Goal: Book appointment/travel/reservation

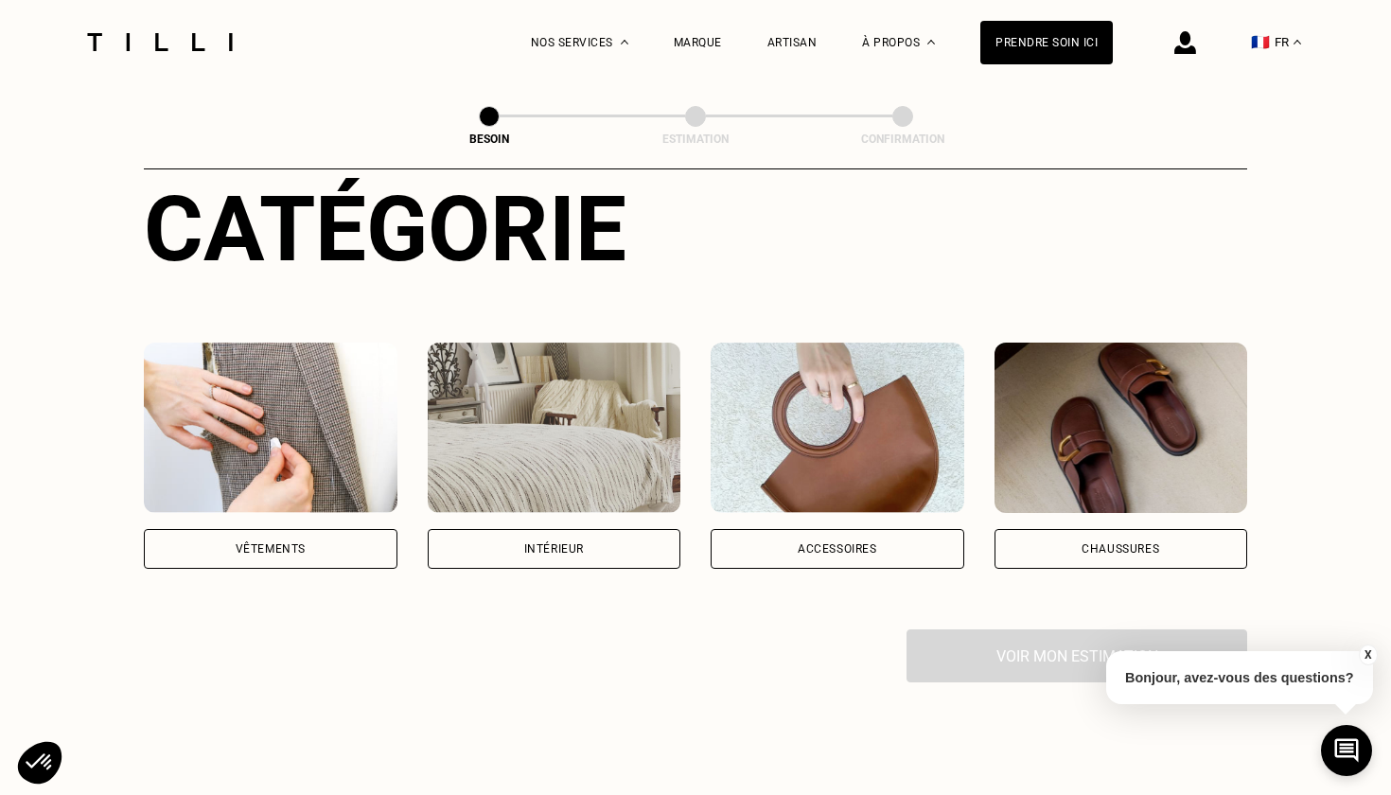
scroll to position [237, 0]
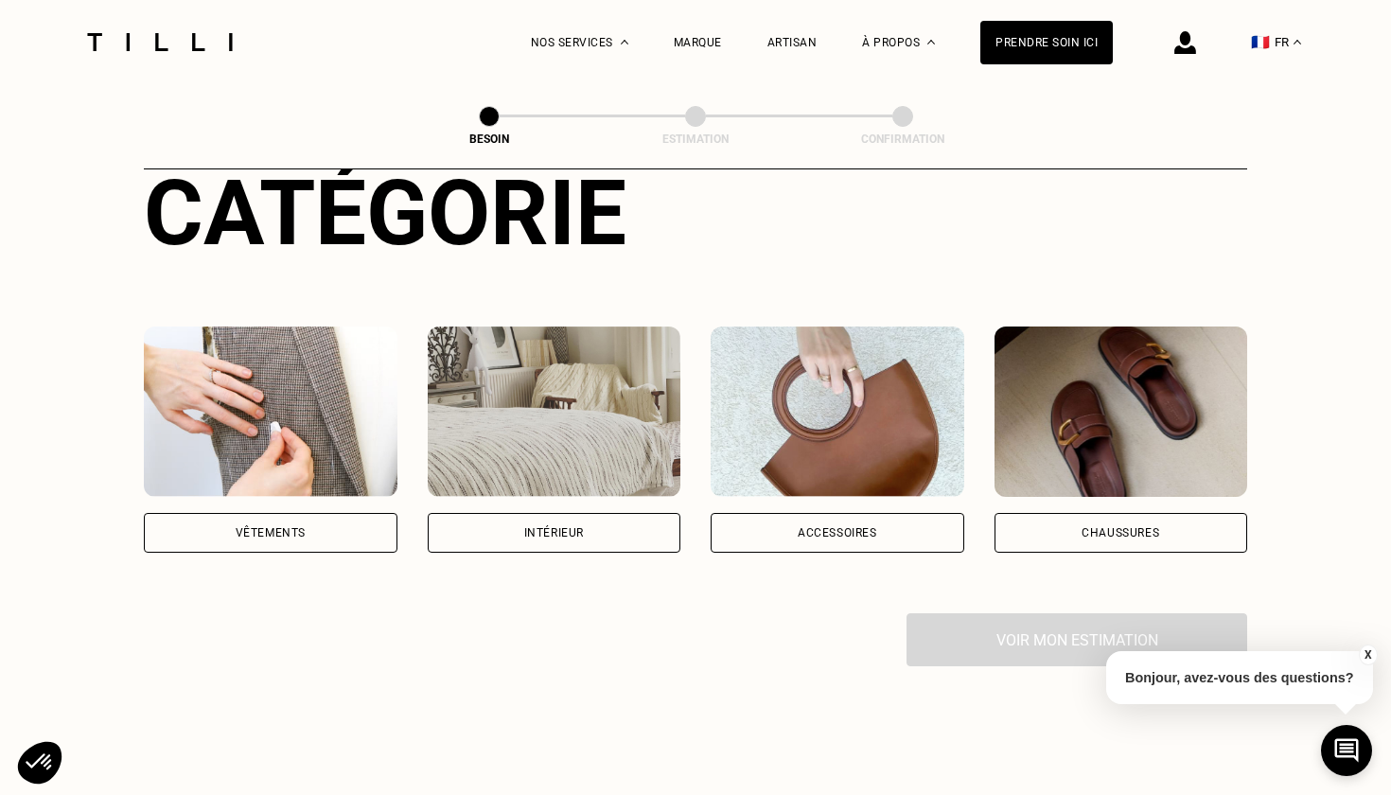
click at [325, 513] on div "Vêtements" at bounding box center [271, 533] width 254 height 40
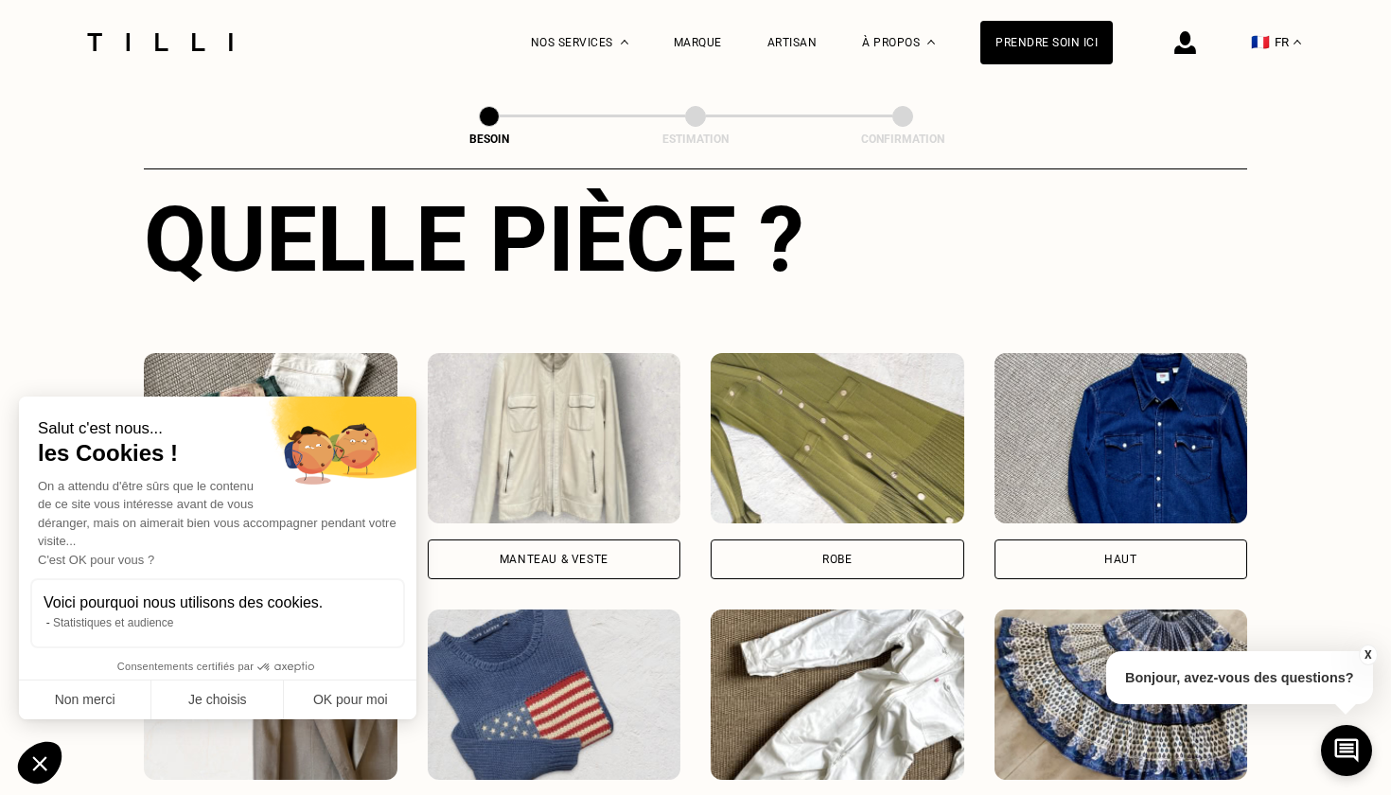
scroll to position [730, 0]
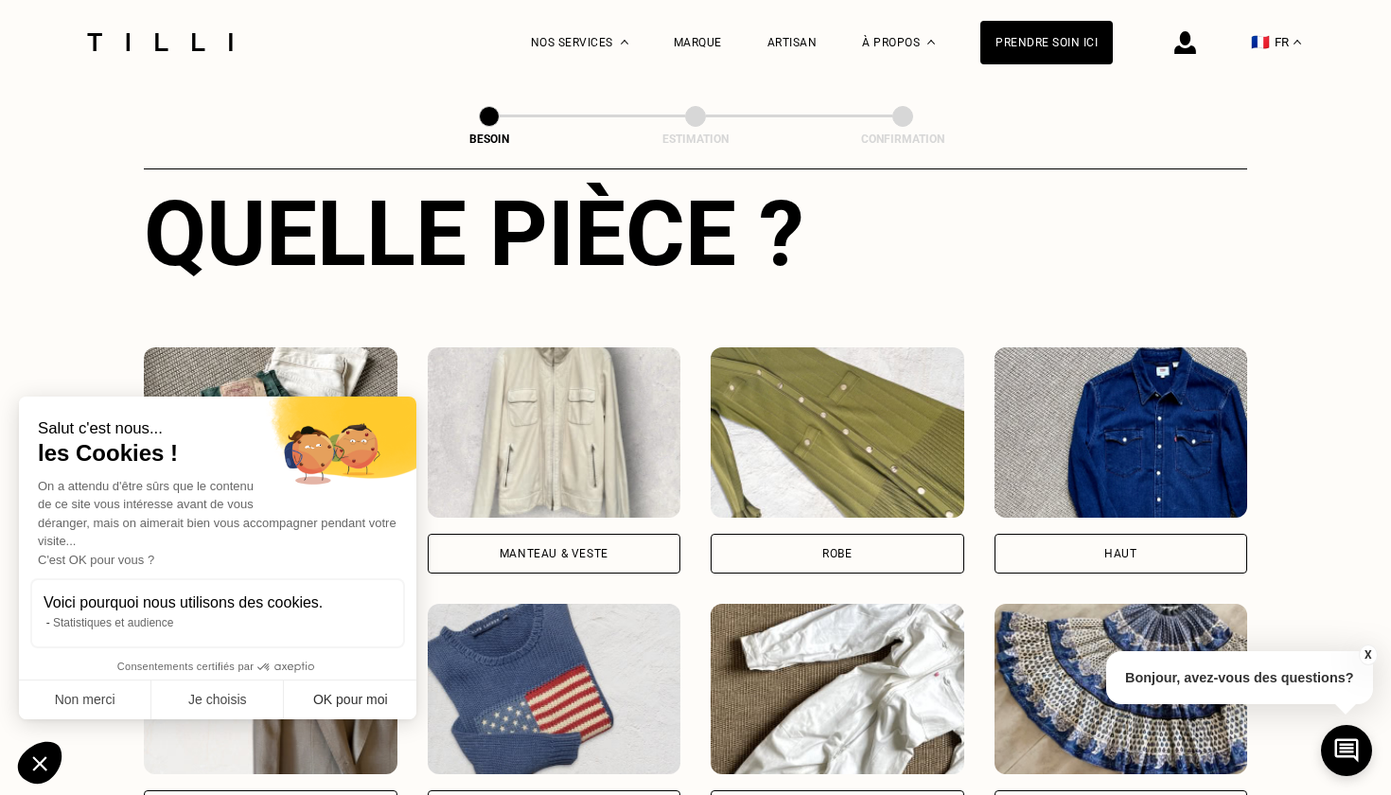
click at [348, 711] on button "OK pour moi" at bounding box center [350, 700] width 132 height 40
checkbox input "true"
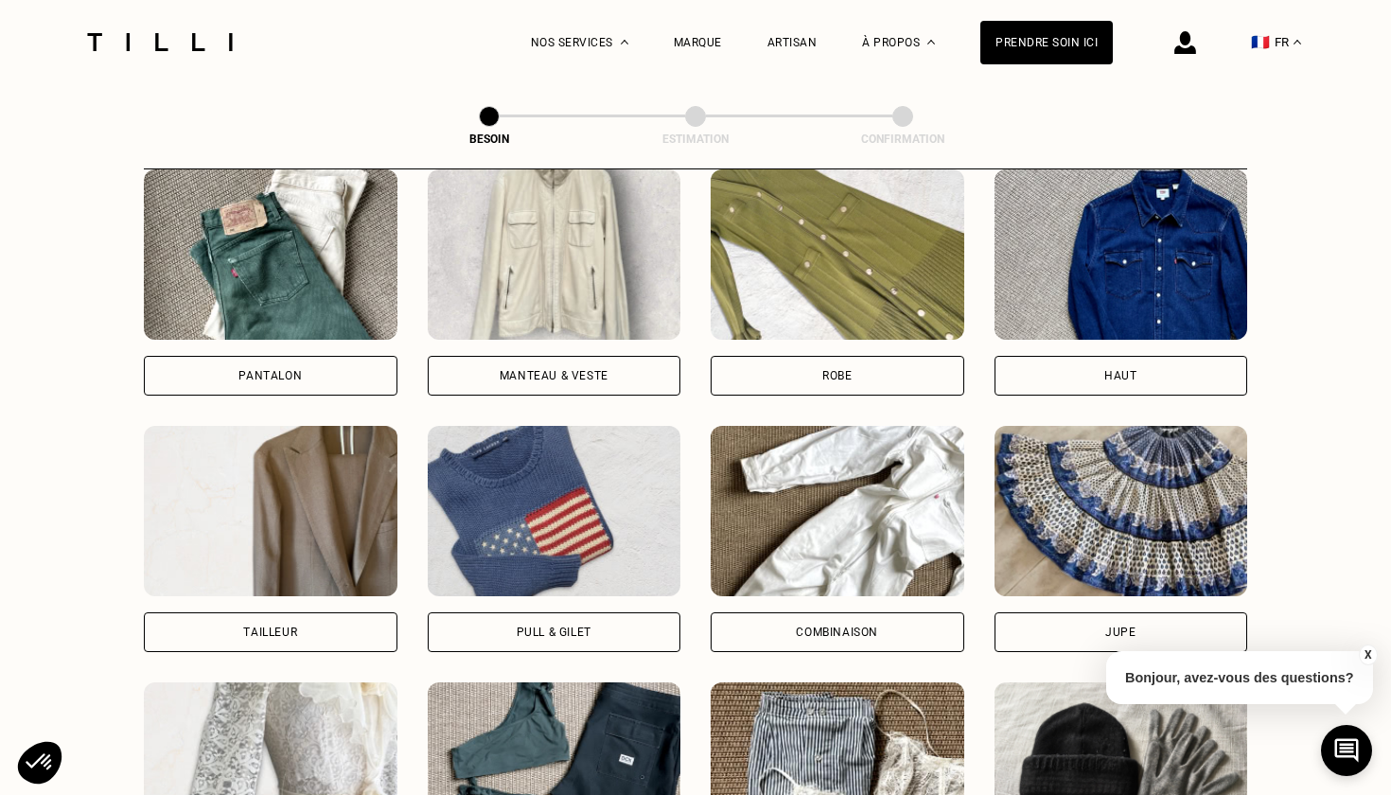
scroll to position [907, 0]
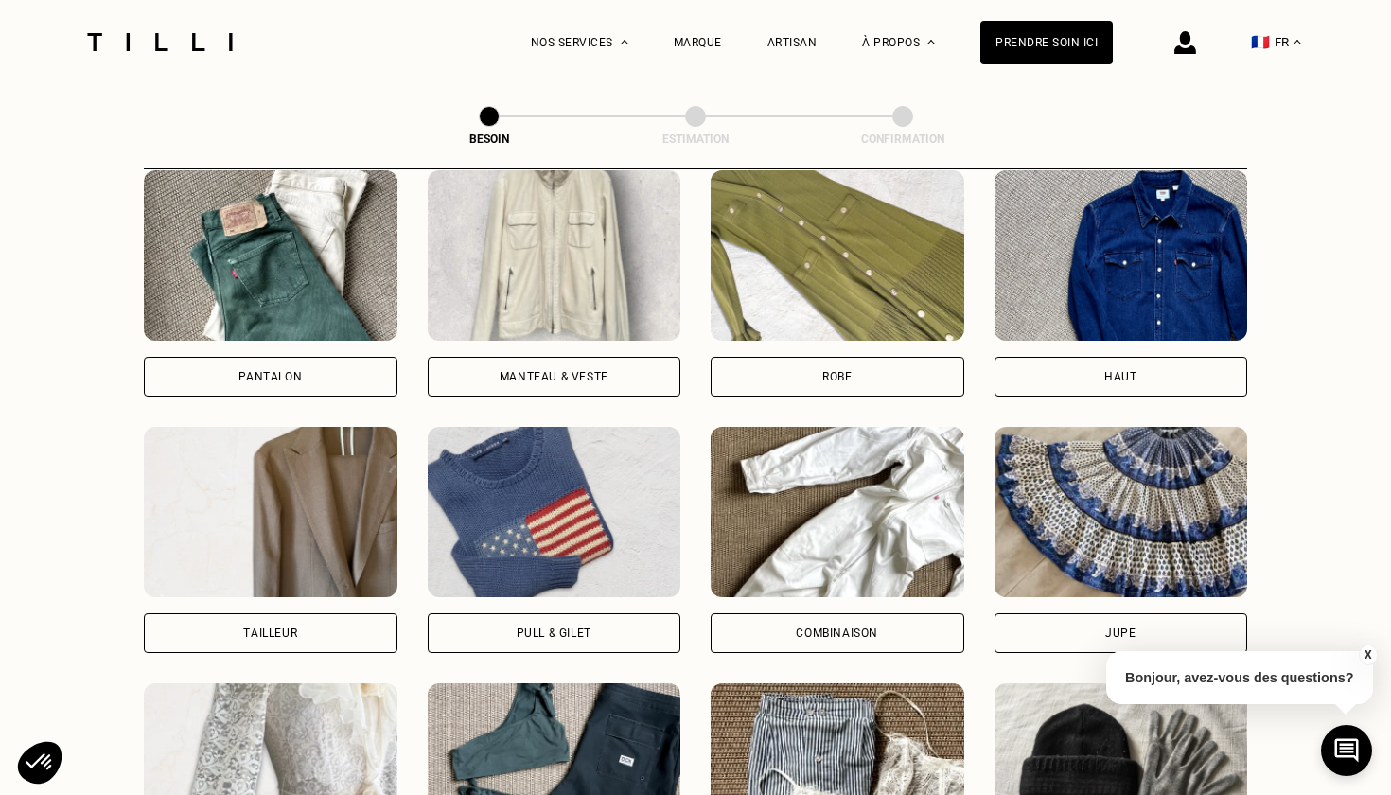
click at [331, 357] on div "Pantalon" at bounding box center [271, 377] width 254 height 40
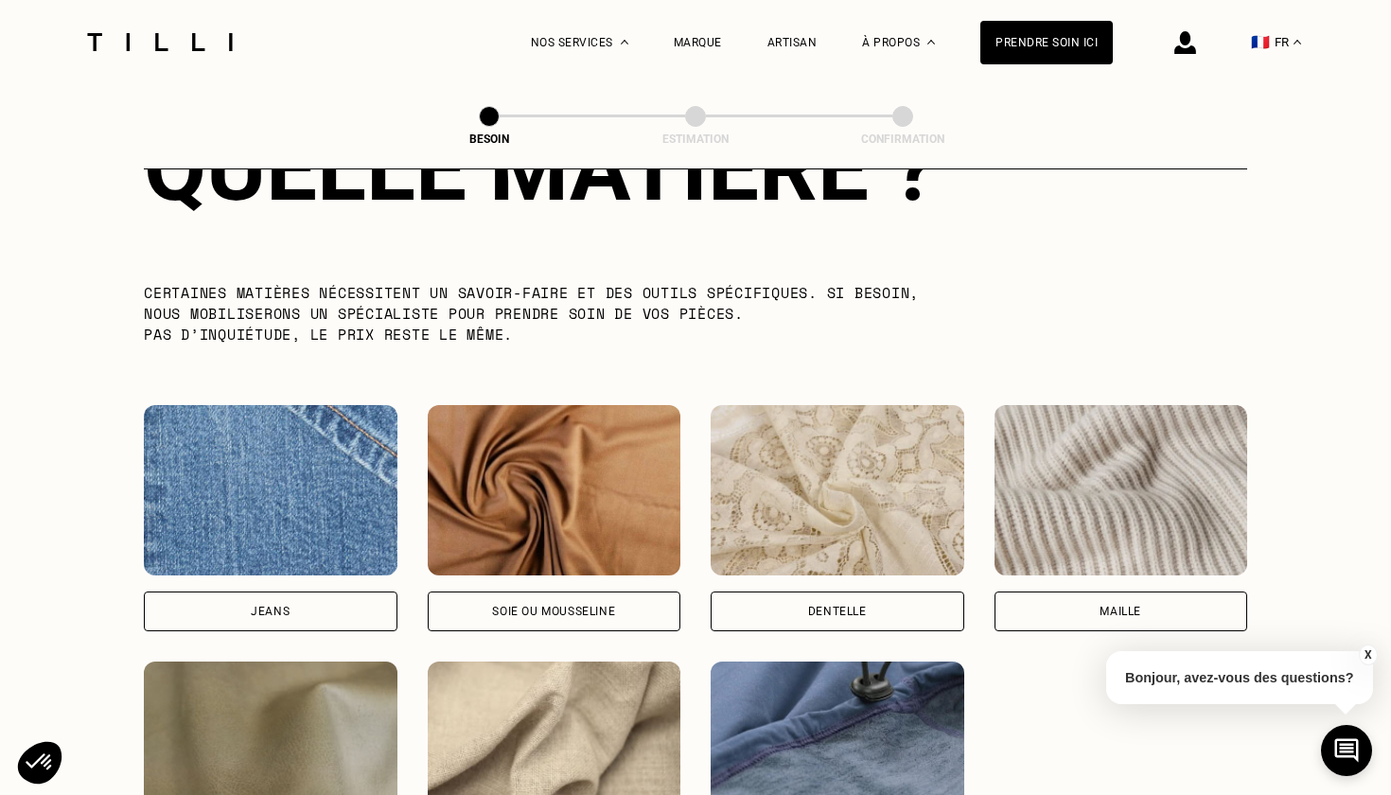
scroll to position [1835, 0]
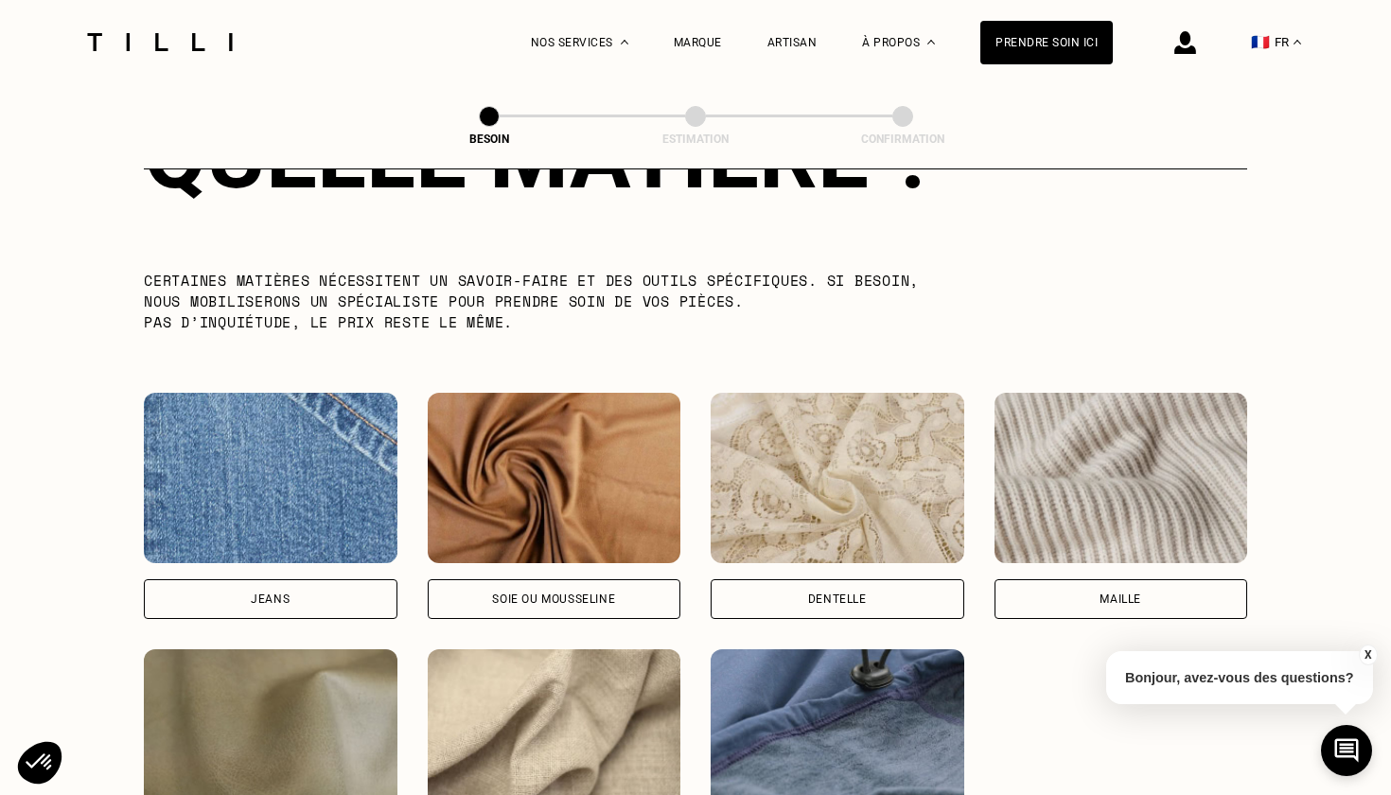
click at [320, 581] on div "Jeans" at bounding box center [271, 599] width 254 height 40
select select "FR"
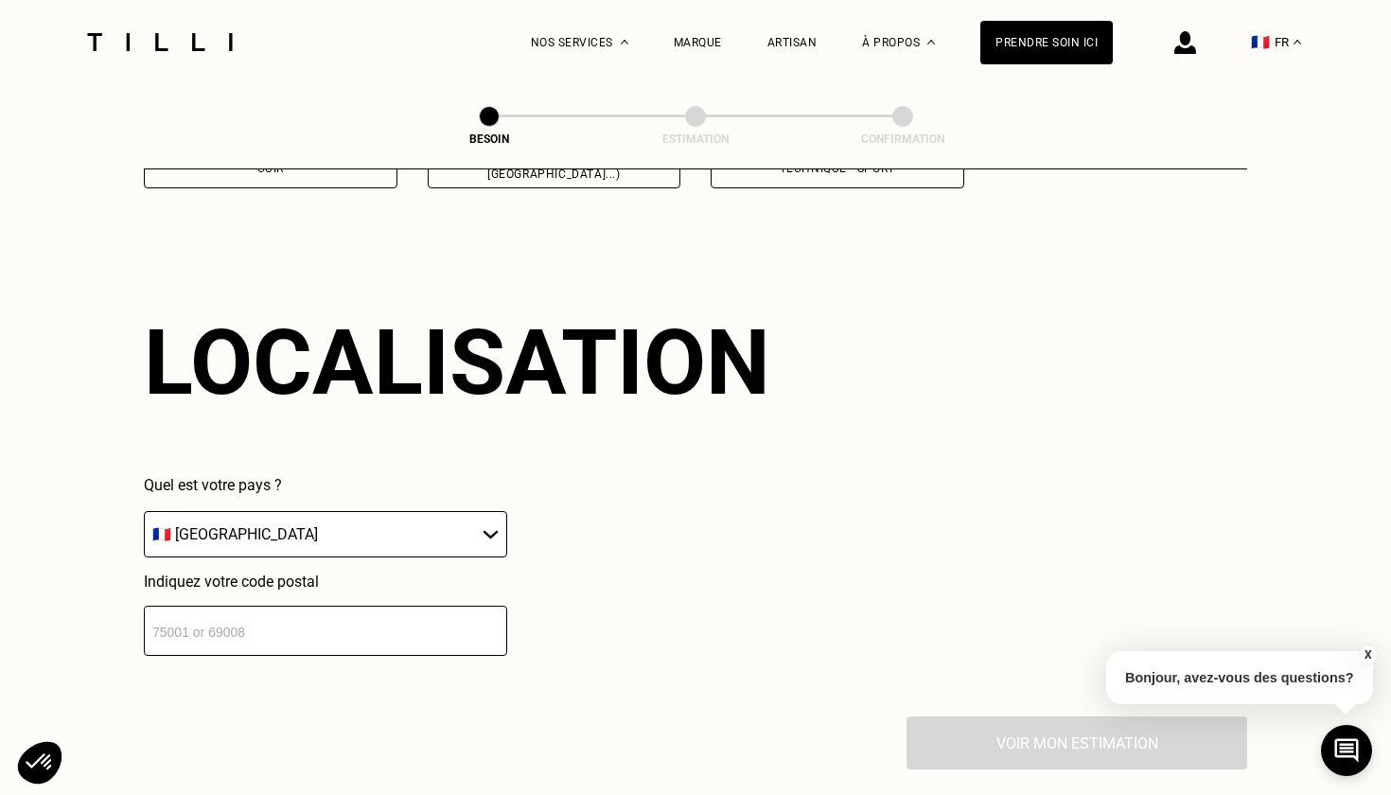
scroll to position [2536, 0]
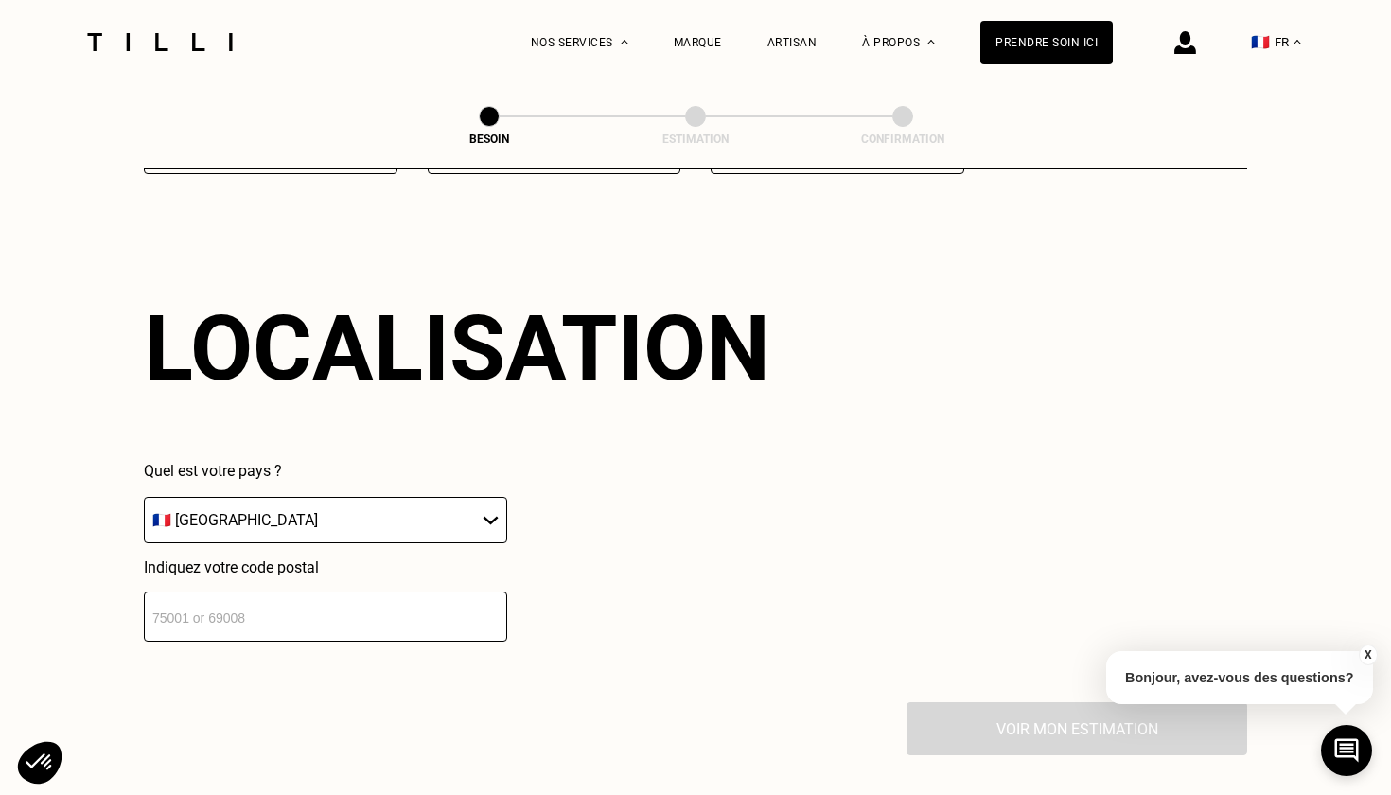
click at [272, 611] on input "number" at bounding box center [325, 616] width 363 height 50
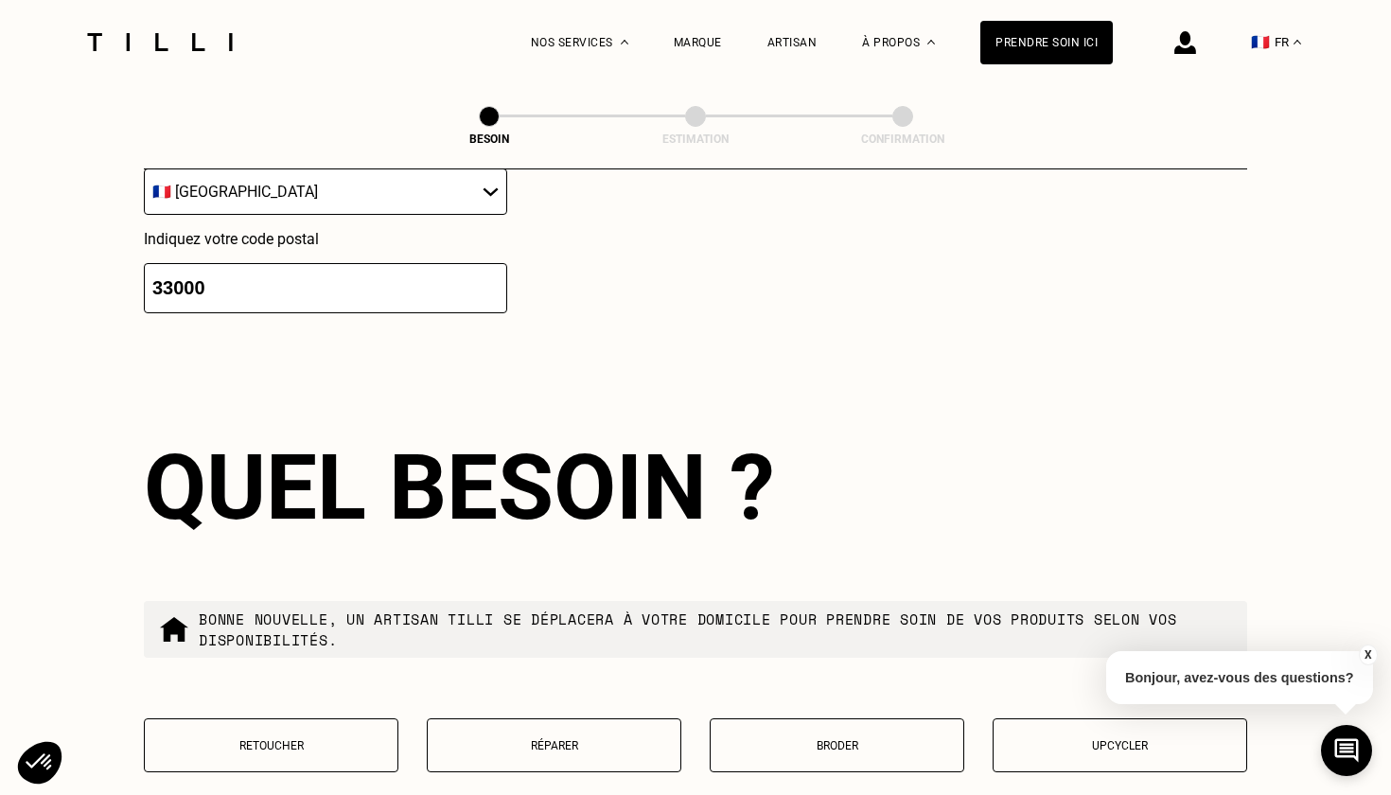
scroll to position [2793, 0]
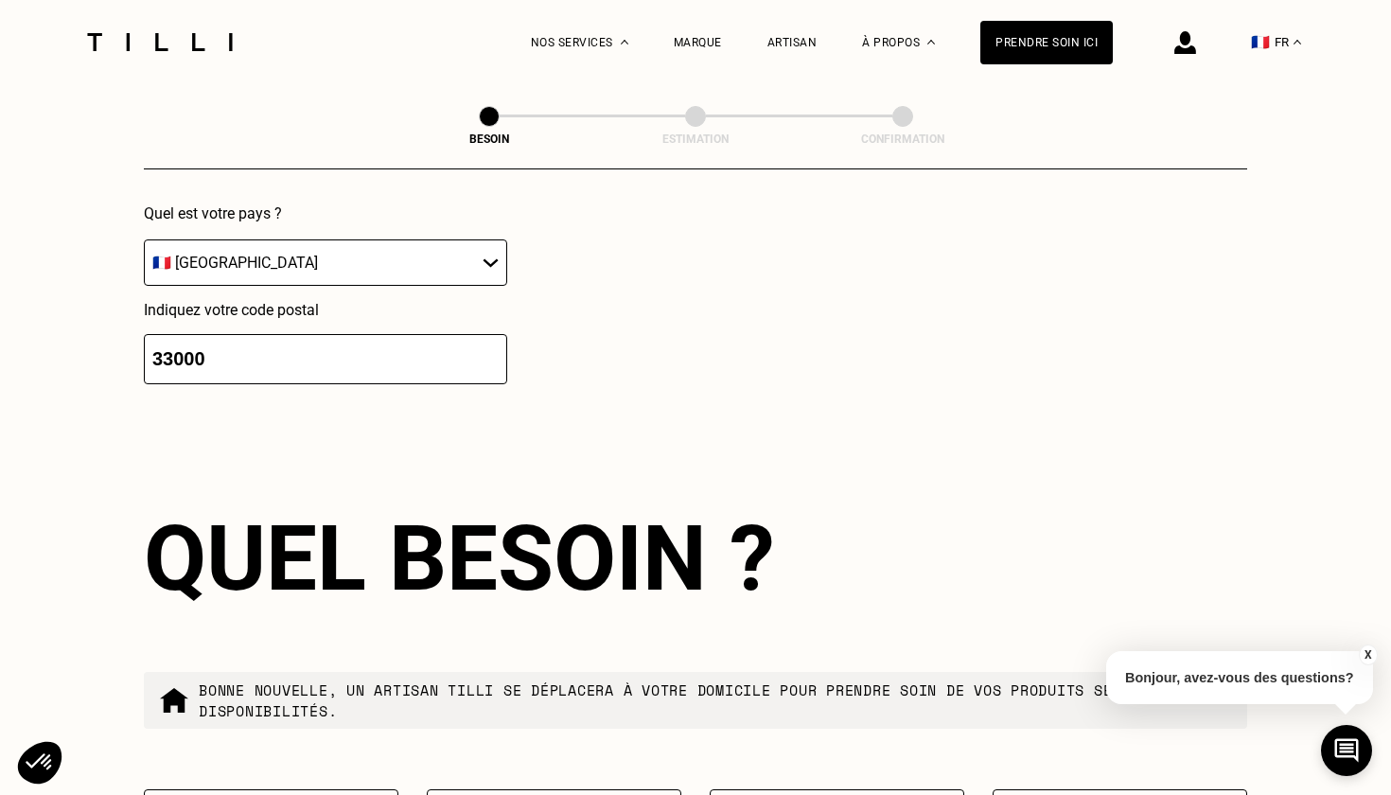
click at [187, 344] on input "33000" at bounding box center [325, 359] width 363 height 50
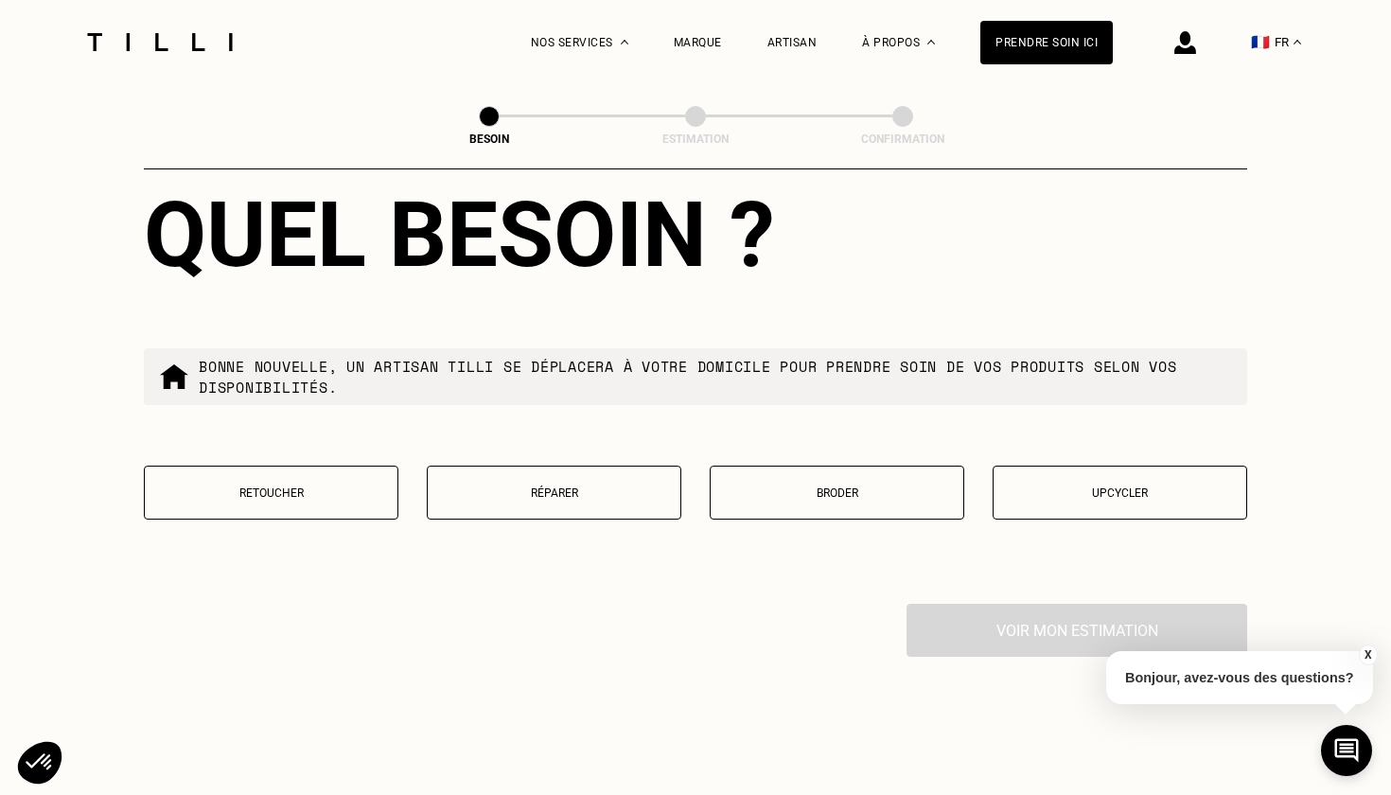
scroll to position [3128, 0]
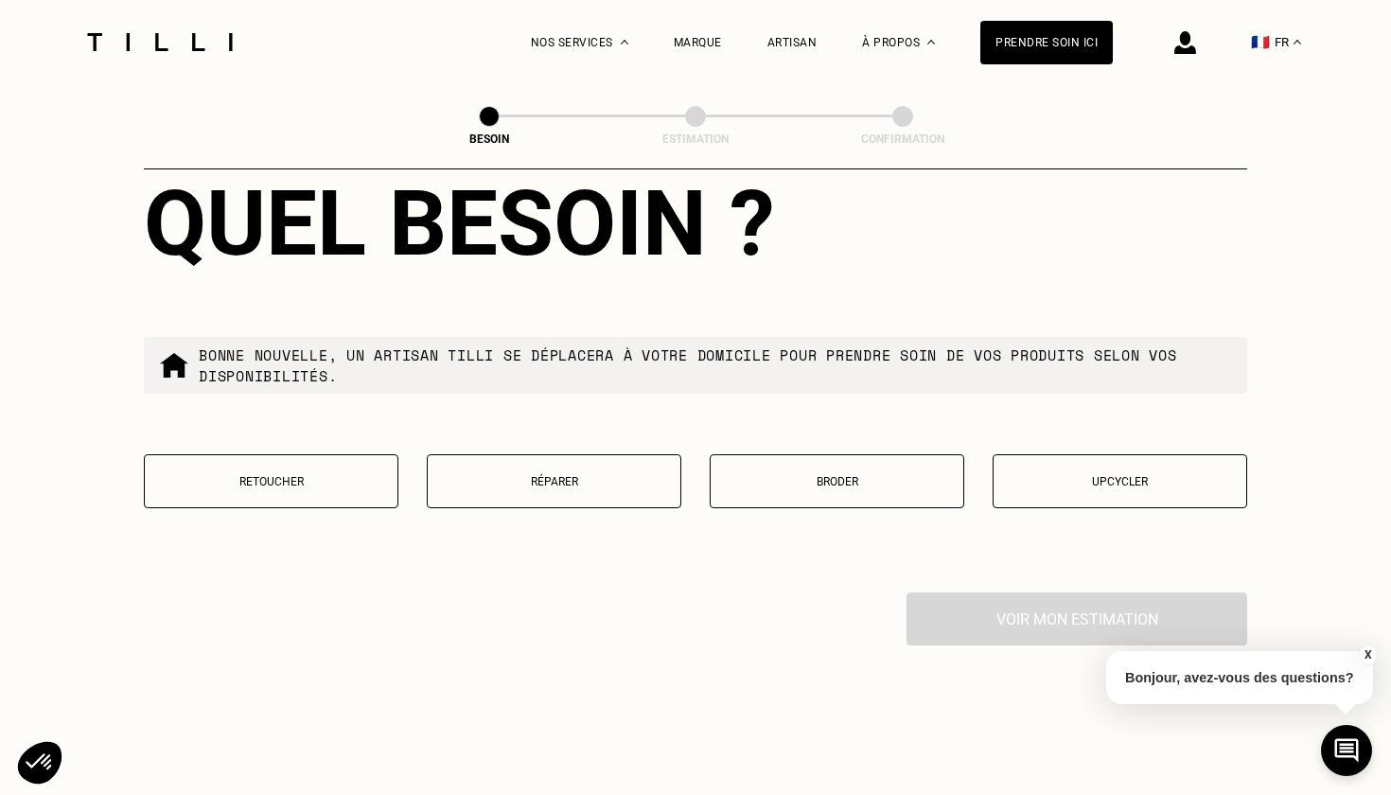
type input "33100"
click at [318, 475] on p "Retoucher" at bounding box center [271, 481] width 234 height 13
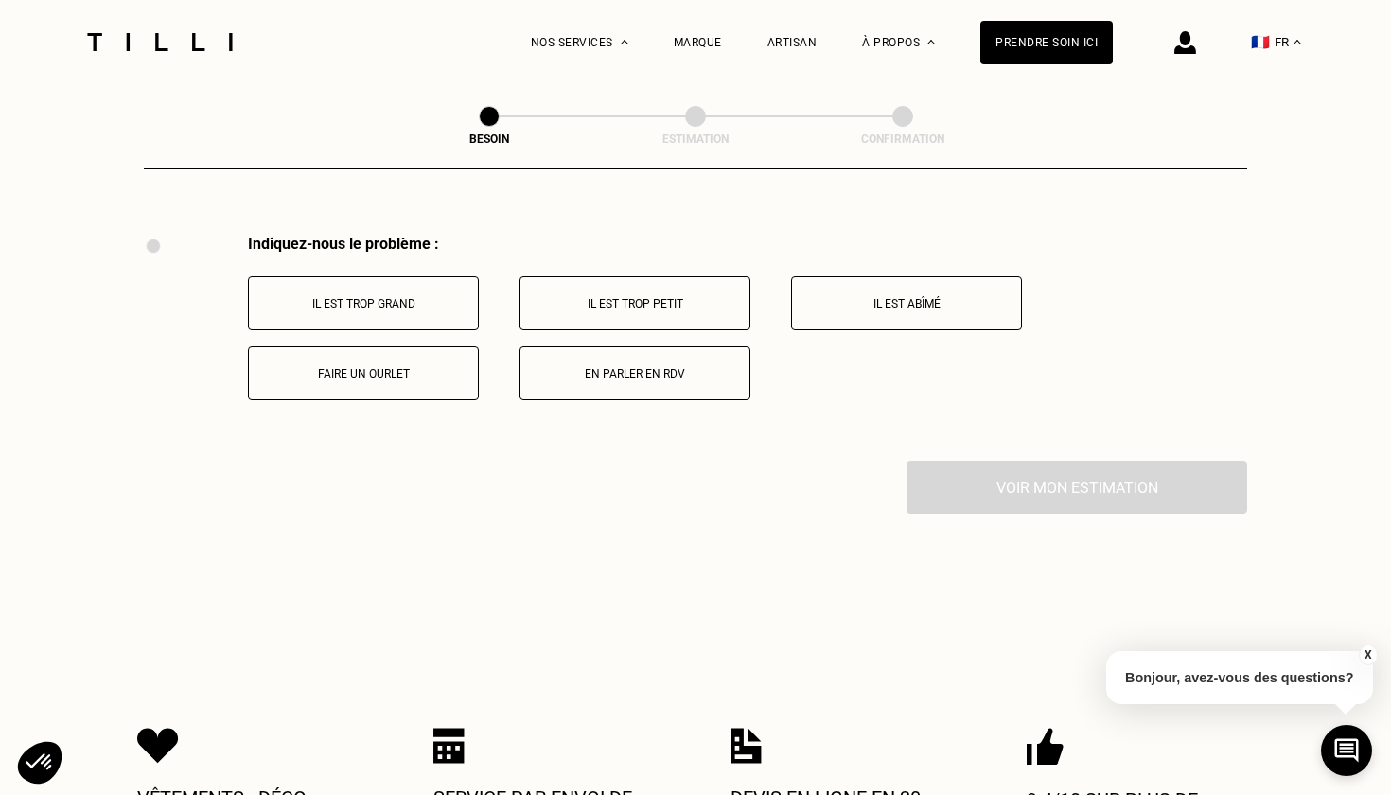
scroll to position [3492, 0]
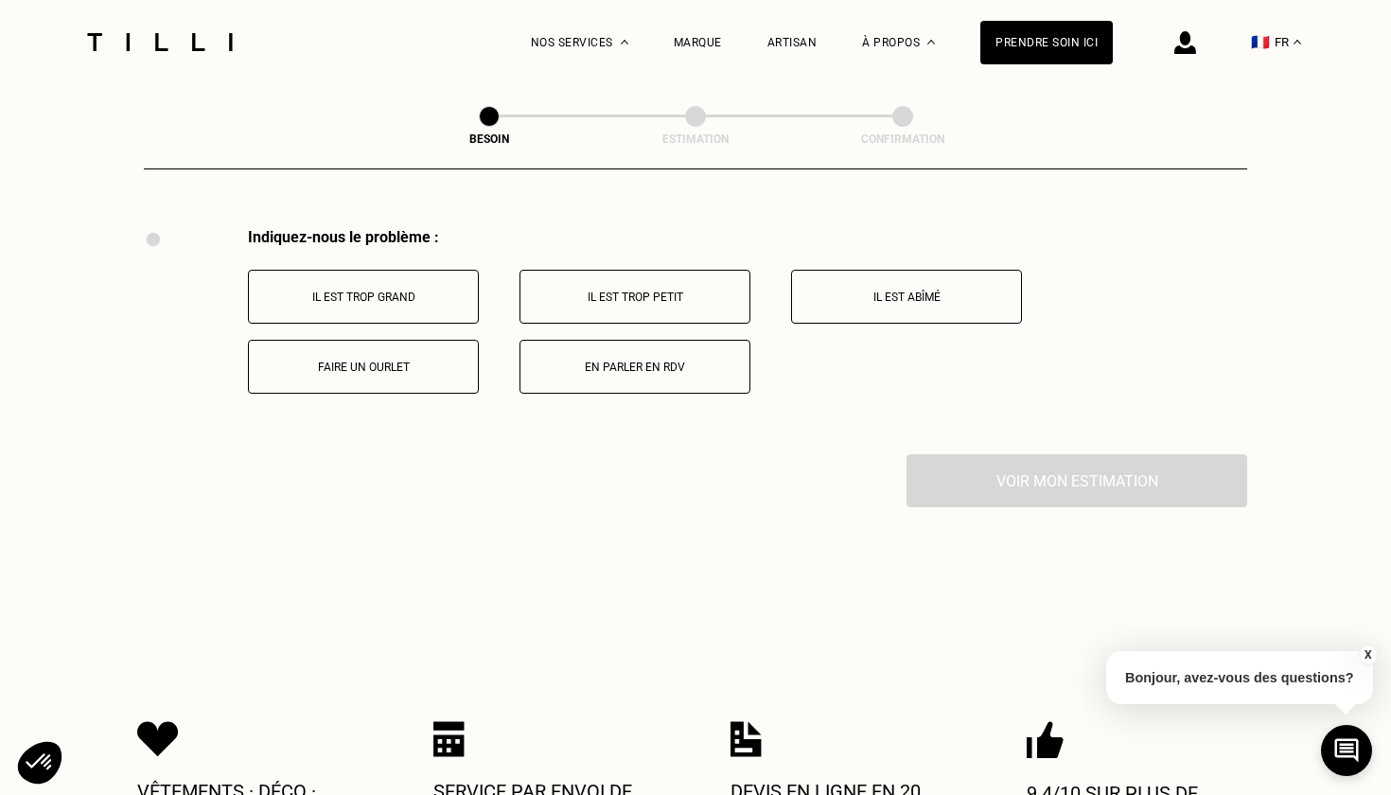
click at [401, 360] on p "Faire un ourlet" at bounding box center [363, 366] width 210 height 13
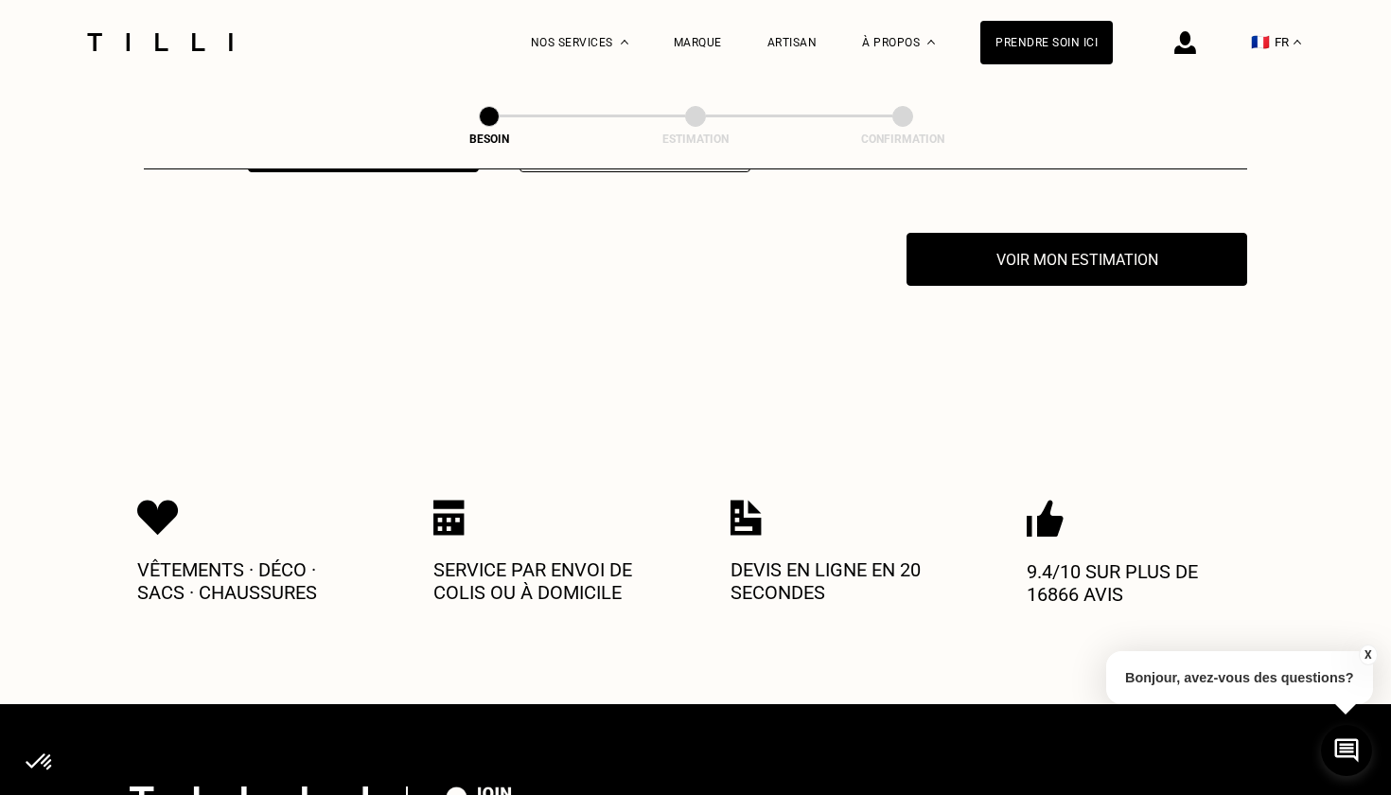
scroll to position [3718, 0]
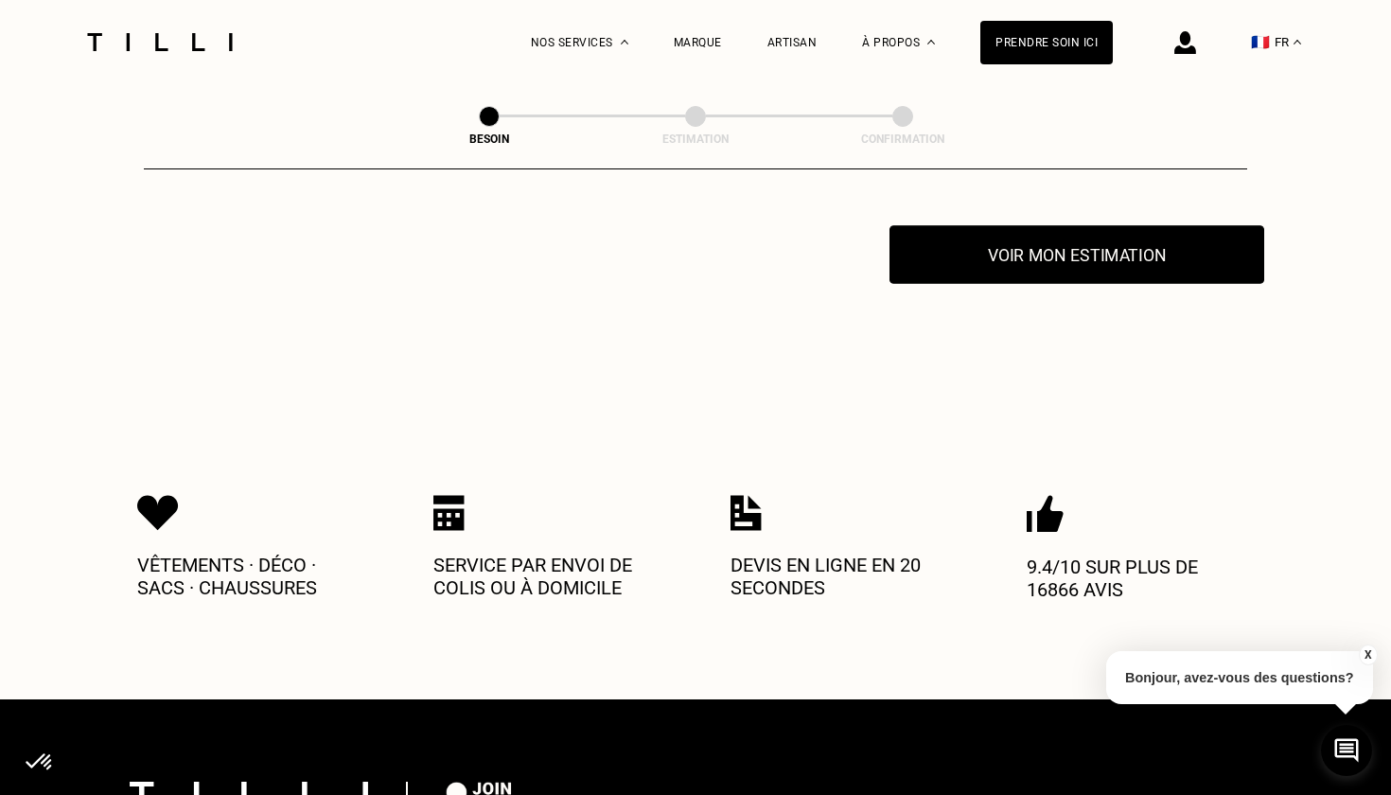
click at [1085, 236] on button "Voir mon estimation" at bounding box center [1076, 254] width 375 height 59
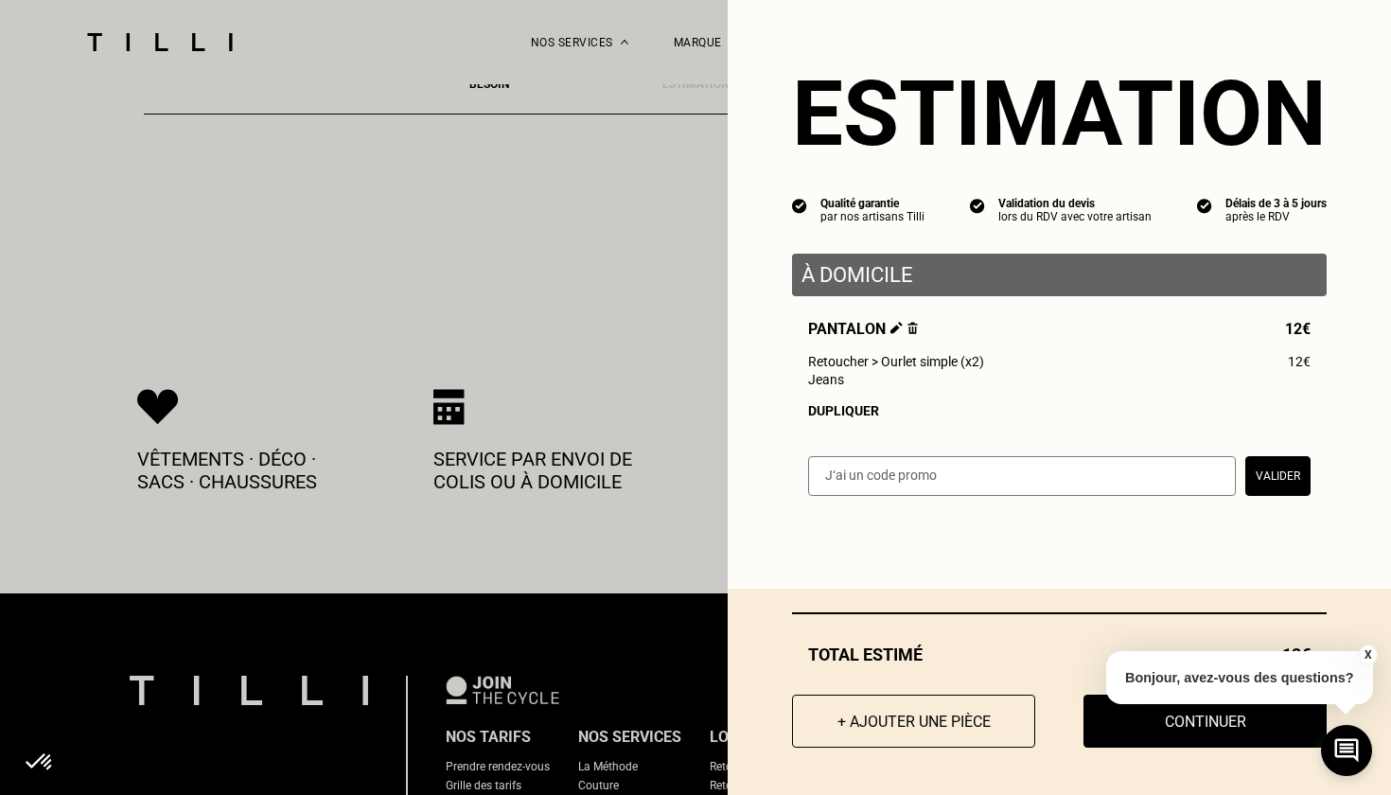
scroll to position [3827, 0]
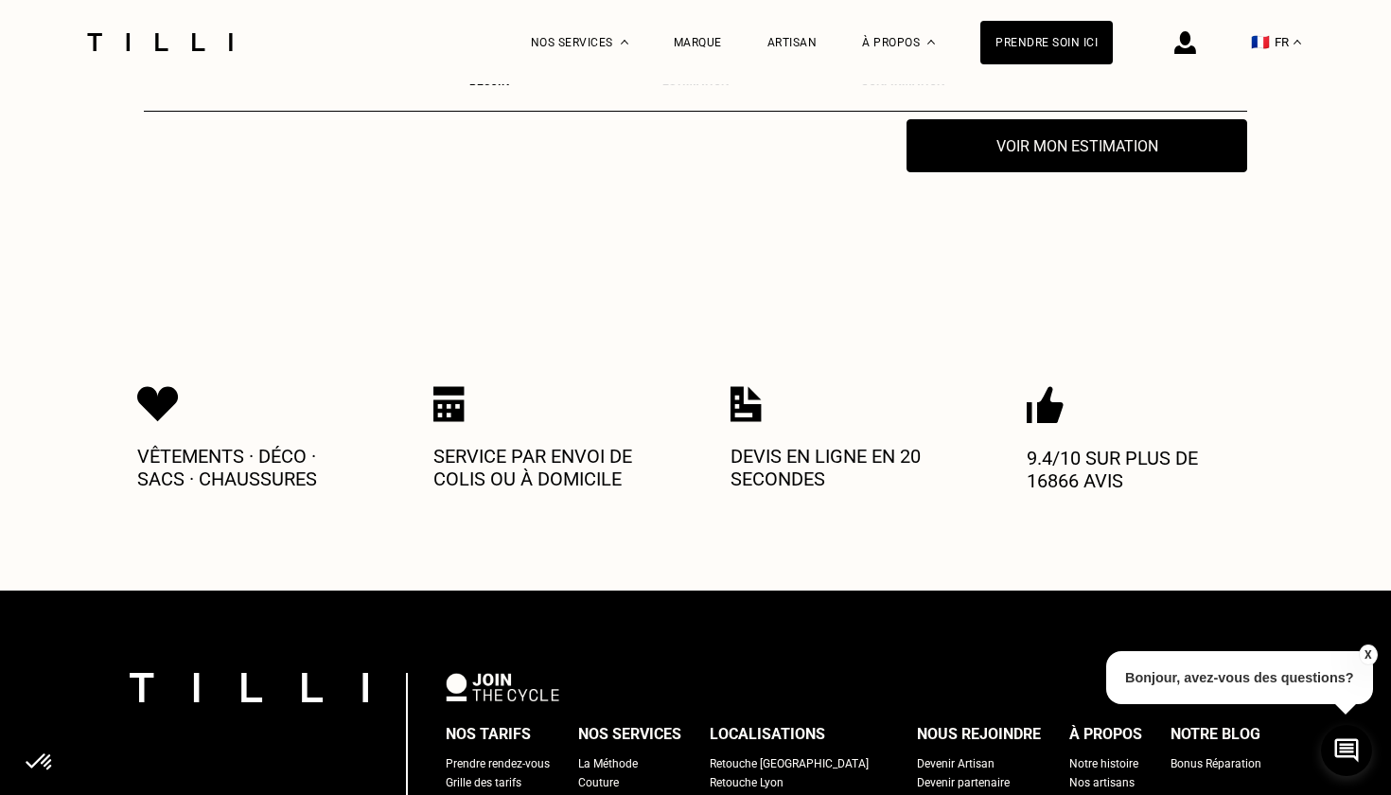
click at [1372, 655] on button "X" at bounding box center [1367, 654] width 19 height 21
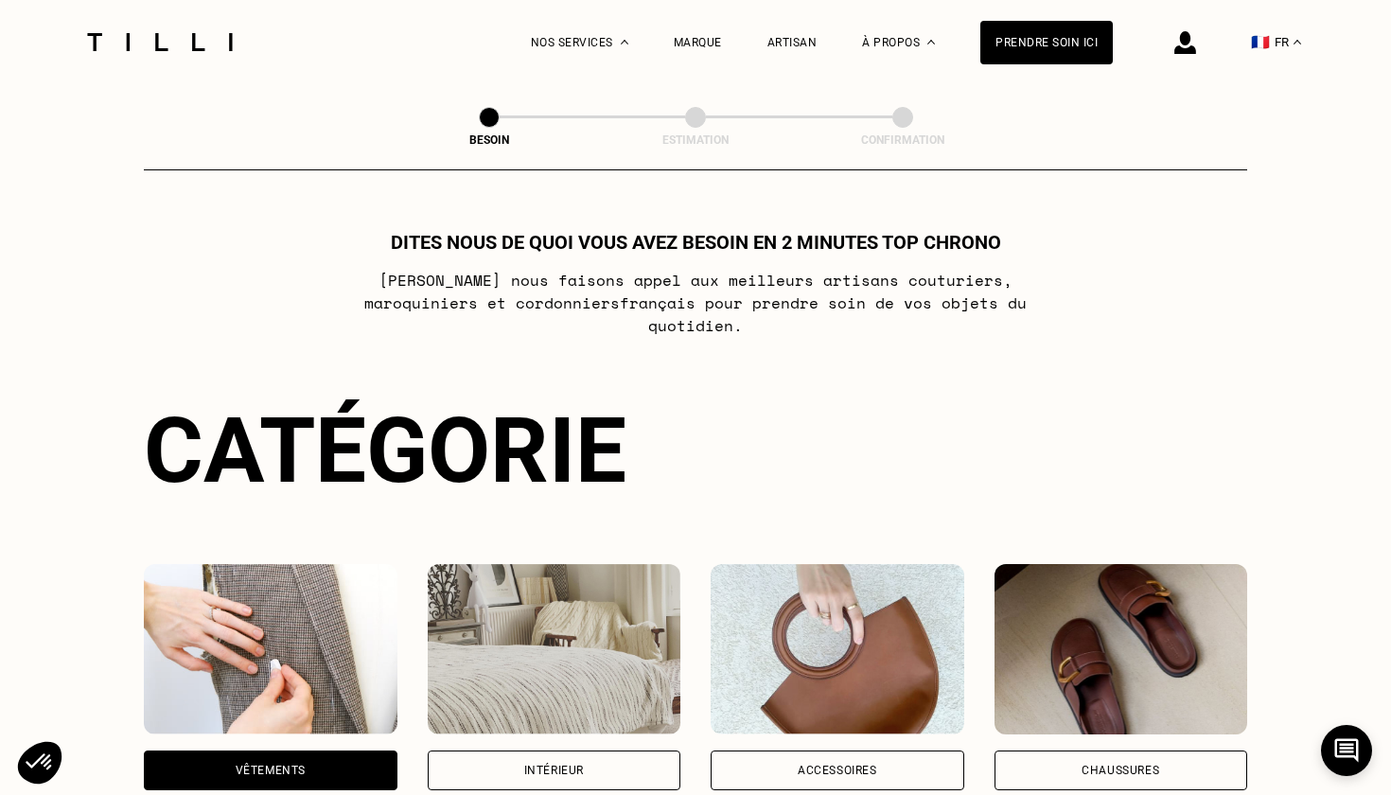
scroll to position [0, 0]
